Goal: Information Seeking & Learning: Learn about a topic

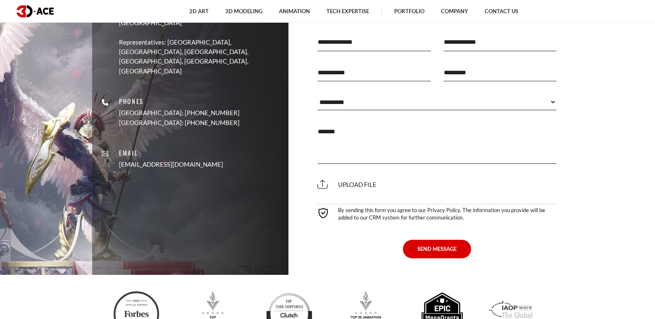
scroll to position [3973, 0]
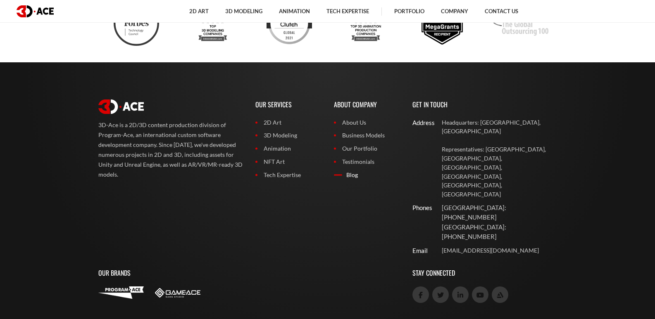
click at [357, 177] on link "Blog" at bounding box center [367, 175] width 66 height 9
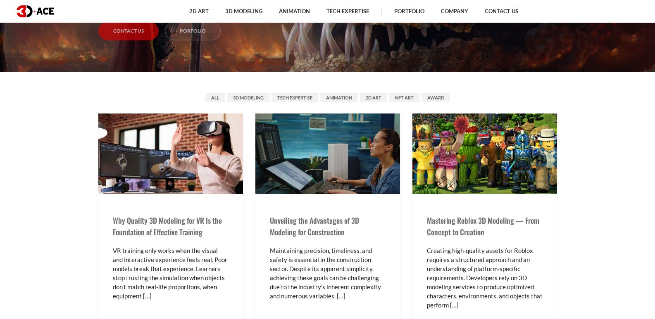
scroll to position [248, 0]
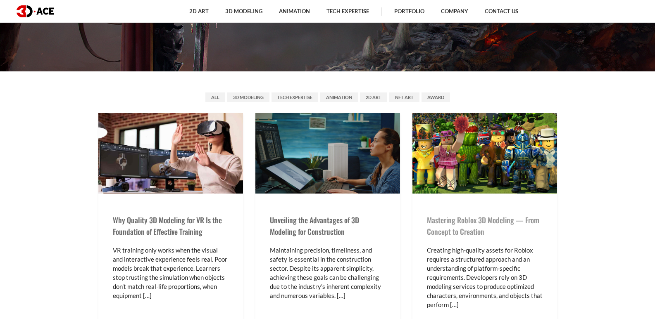
click at [458, 225] on link "Mastering Roblox 3D Modeling — From Concept to Creation" at bounding box center [483, 226] width 112 height 22
